Goal: Task Accomplishment & Management: Manage account settings

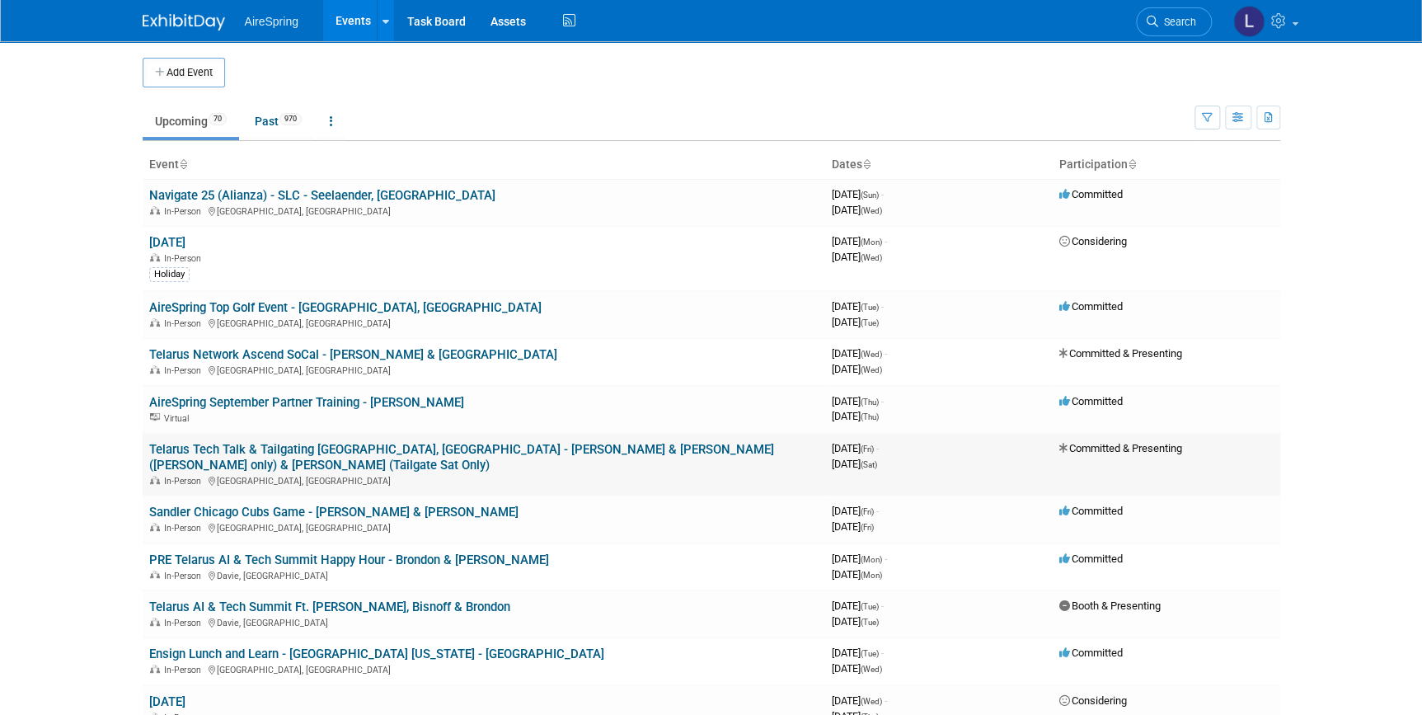
click at [334, 443] on link "Telarus Tech Talk & Tailgating [GEOGRAPHIC_DATA], [GEOGRAPHIC_DATA] - [PERSON_N…" at bounding box center [461, 457] width 625 height 30
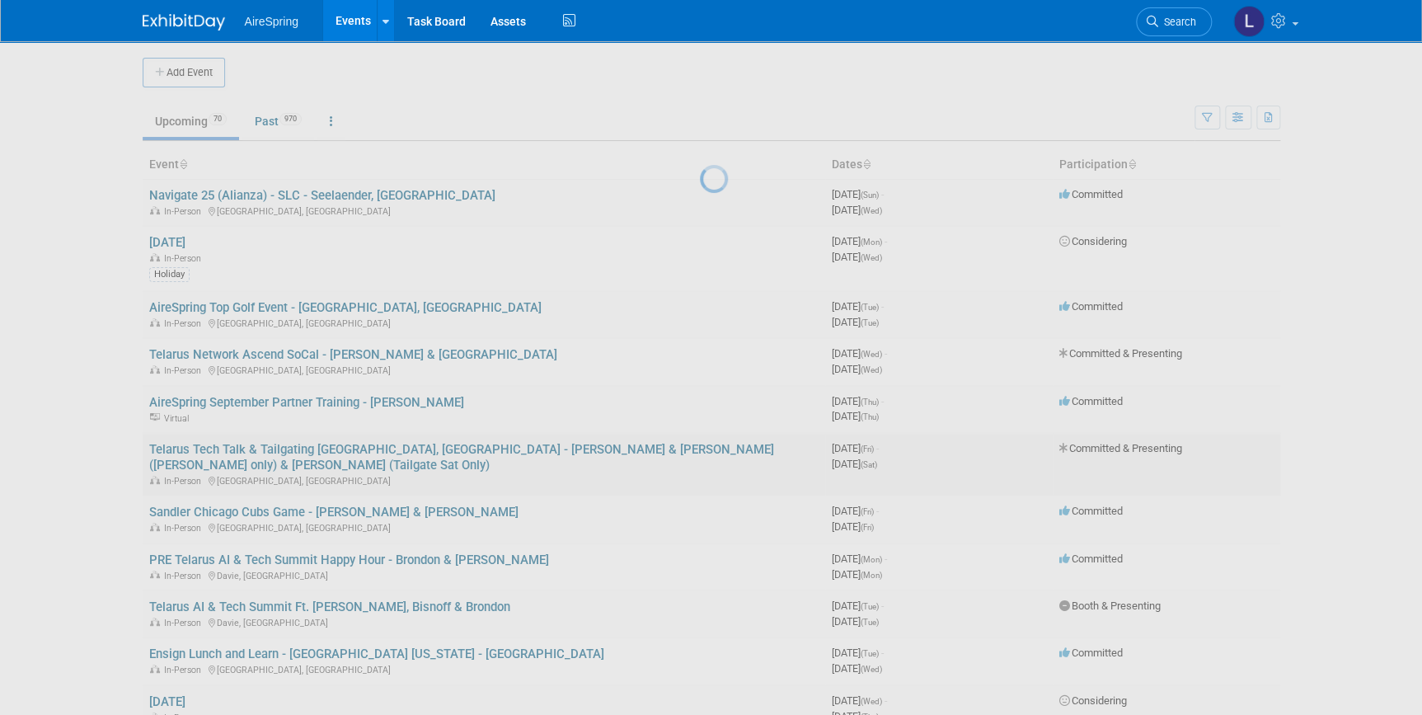
click at [700, 443] on div at bounding box center [711, 357] width 23 height 715
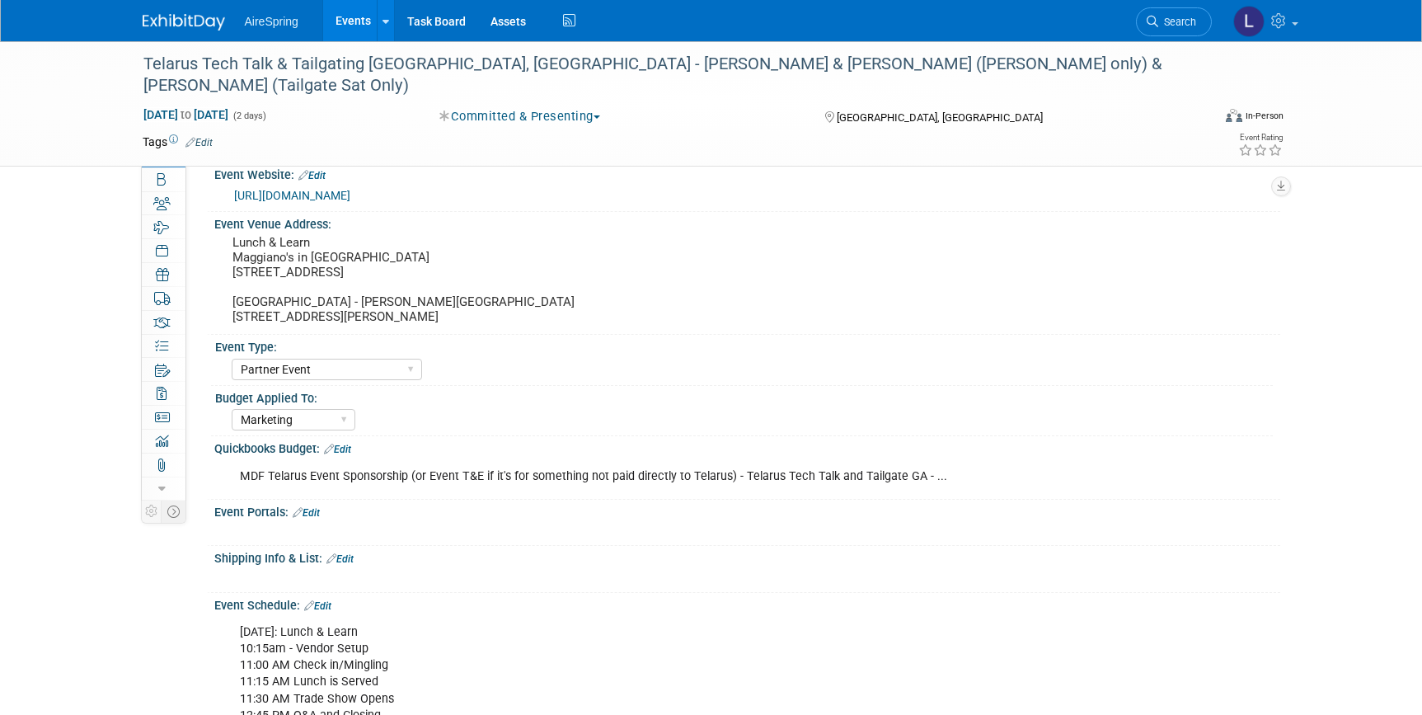
select select "Partner Event"
select select "Marketing"
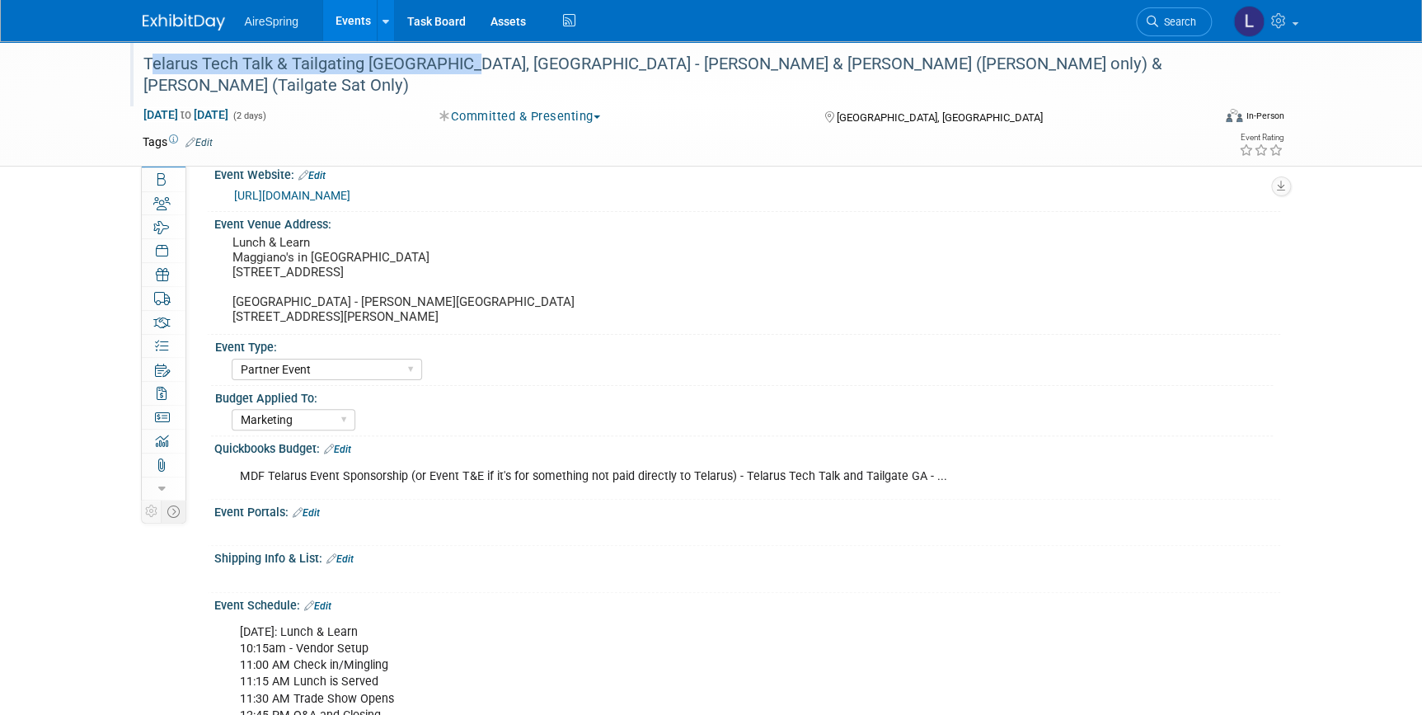
drag, startPoint x: 452, startPoint y: 62, endPoint x: 146, endPoint y: 49, distance: 306.8
click at [146, 49] on div "Telarus Tech Talk & Tailgating [GEOGRAPHIC_DATA], [GEOGRAPHIC_DATA] - [PERSON_N…" at bounding box center [662, 74] width 1049 height 50
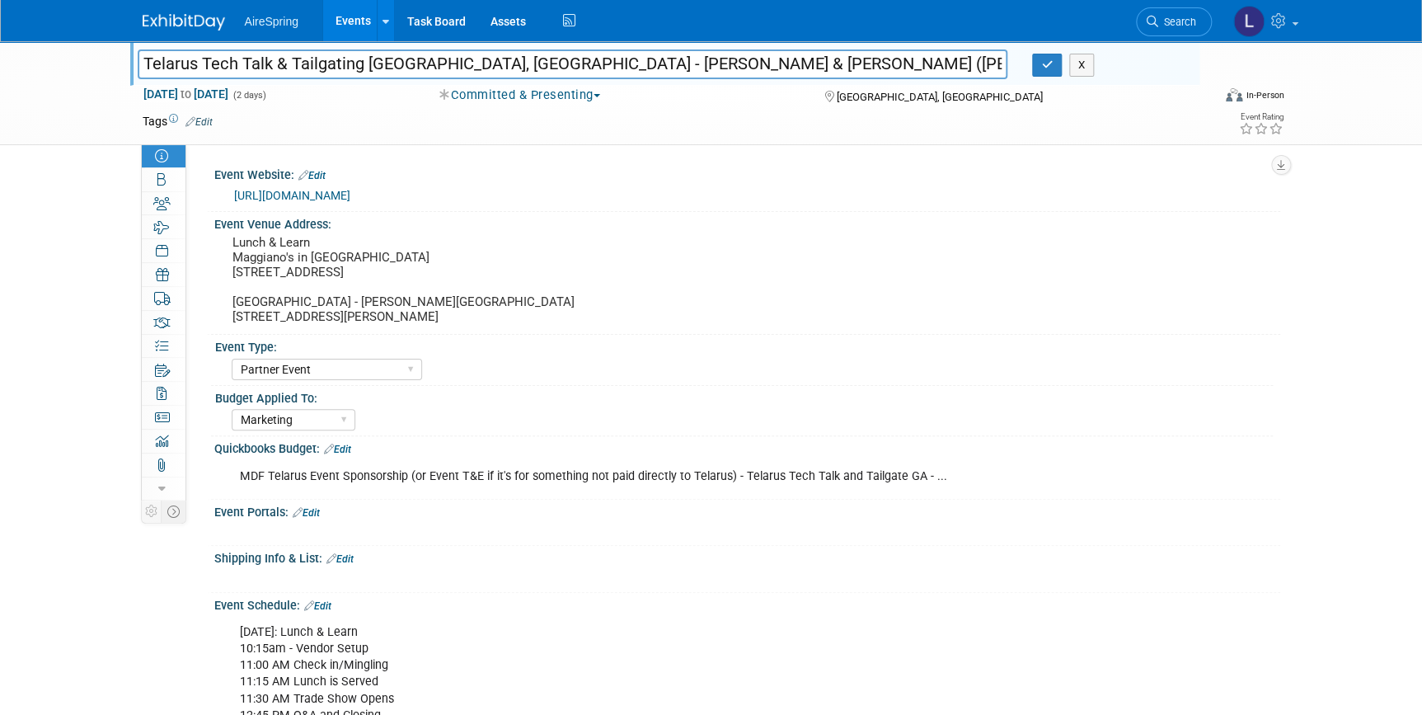
click at [422, 63] on input "Telarus Tech Talk & Tailgating [GEOGRAPHIC_DATA], [GEOGRAPHIC_DATA] - [PERSON_N…" at bounding box center [573, 63] width 870 height 29
drag, startPoint x: 445, startPoint y: 63, endPoint x: 143, endPoint y: 54, distance: 302.6
click at [143, 54] on input "Telarus Tech Talk & Tailgating [GEOGRAPHIC_DATA], [GEOGRAPHIC_DATA] - [PERSON_N…" at bounding box center [573, 63] width 870 height 29
